Goal: Task Accomplishment & Management: Use online tool/utility

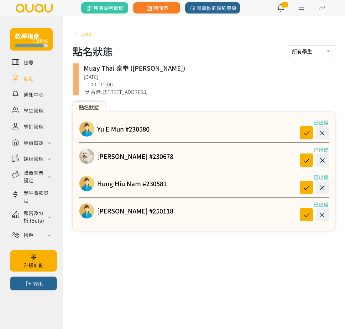
click at [79, 30] on link "返回" at bounding box center [82, 34] width 18 height 8
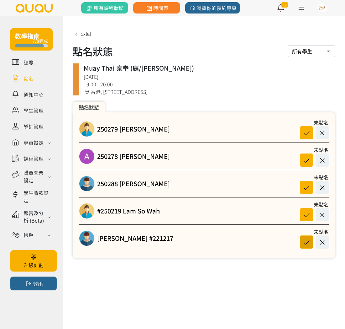
click at [307, 245] on icon at bounding box center [307, 242] width 12 height 8
click at [305, 162] on icon at bounding box center [307, 160] width 12 height 8
click at [308, 133] on icon at bounding box center [307, 133] width 12 height 8
click at [308, 212] on icon at bounding box center [307, 215] width 12 height 8
click at [322, 187] on icon at bounding box center [323, 187] width 12 height 8
